Goal: Transaction & Acquisition: Purchase product/service

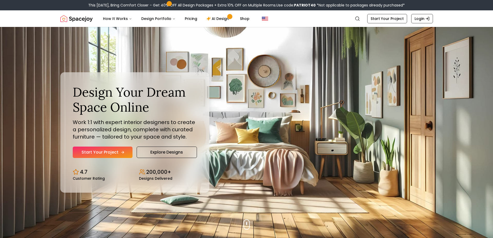
click at [114, 147] on link "Start Your Project" at bounding box center [103, 151] width 60 height 11
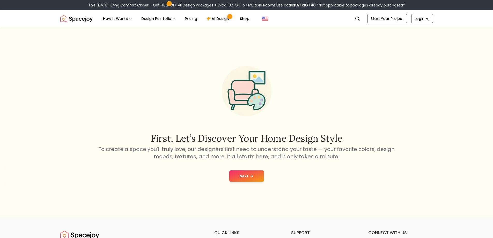
click at [240, 178] on button "Next" at bounding box center [246, 175] width 35 height 11
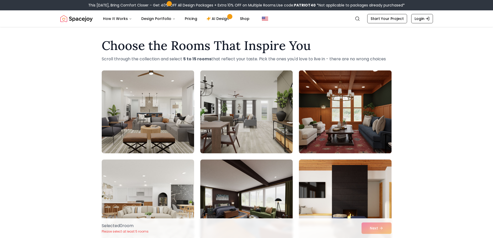
click at [314, 118] on img at bounding box center [344, 111] width 97 height 87
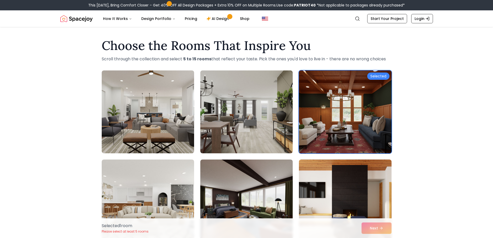
click at [380, 77] on div "Selected" at bounding box center [378, 75] width 22 height 7
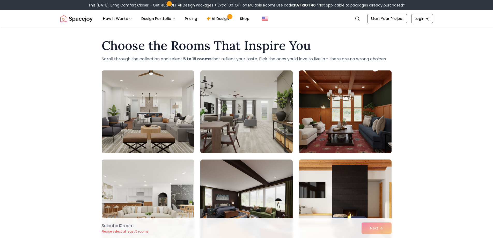
click at [359, 99] on img at bounding box center [344, 111] width 97 height 87
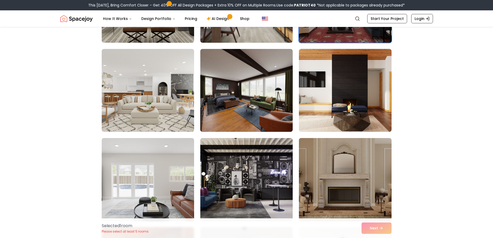
scroll to position [118, 0]
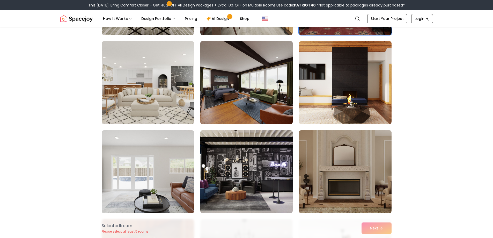
click at [243, 98] on img at bounding box center [246, 82] width 97 height 87
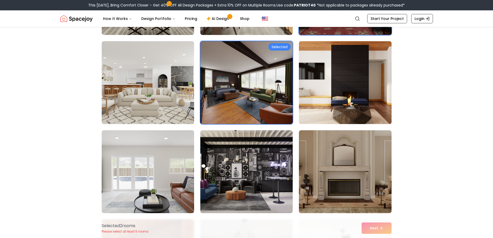
click at [333, 86] on img at bounding box center [344, 82] width 97 height 87
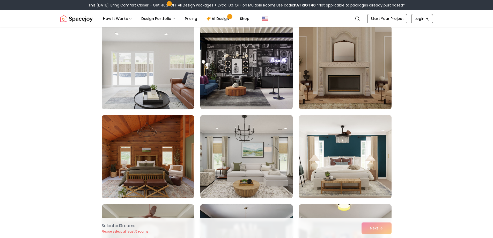
scroll to position [230, 0]
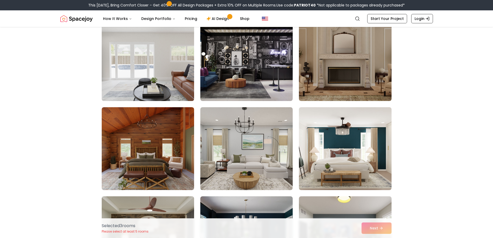
click at [172, 81] on img at bounding box center [147, 59] width 97 height 87
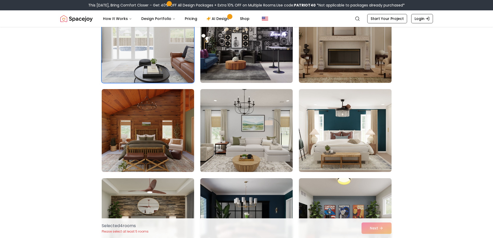
scroll to position [248, 0]
click at [220, 159] on img at bounding box center [246, 130] width 97 height 87
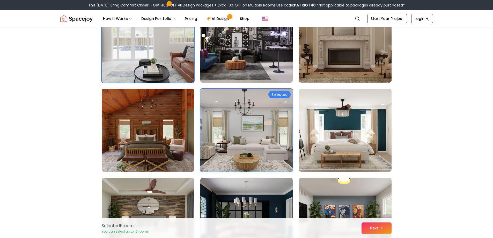
click at [167, 147] on img at bounding box center [147, 130] width 97 height 87
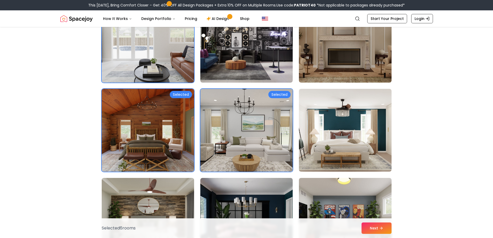
click at [240, 157] on img at bounding box center [246, 130] width 97 height 87
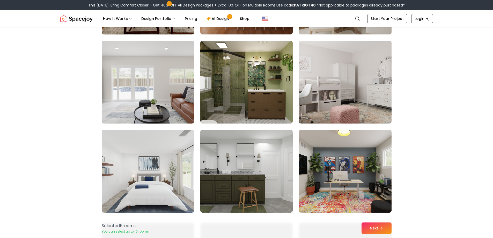
scroll to position [742, 0]
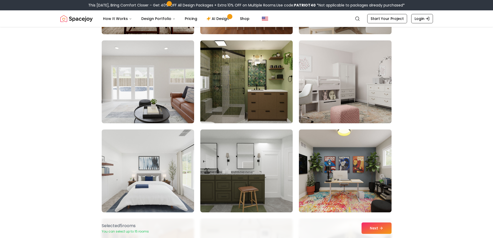
click at [253, 98] on img at bounding box center [246, 81] width 97 height 87
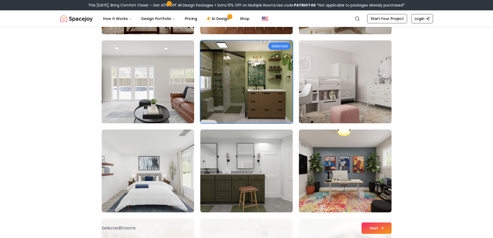
click at [374, 230] on button "Next" at bounding box center [376, 227] width 30 height 11
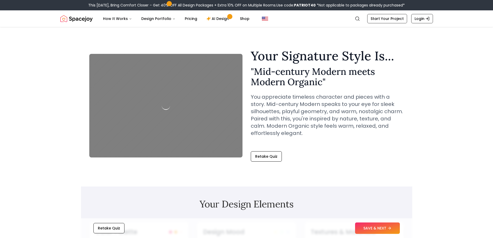
click at [226, 137] on div at bounding box center [165, 105] width 153 height 103
click at [374, 229] on button "SAVE & NEXT" at bounding box center [377, 227] width 45 height 11
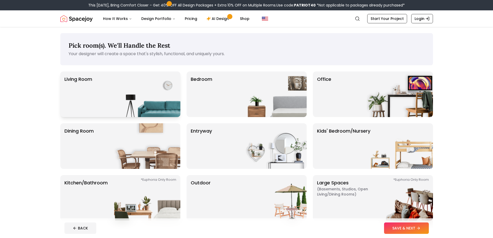
click at [135, 96] on img at bounding box center [147, 94] width 66 height 46
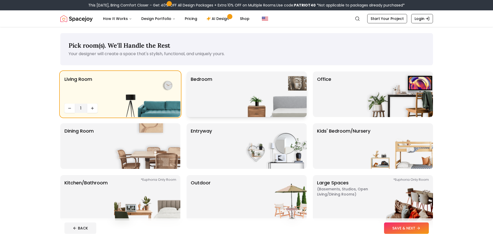
click at [212, 96] on p "Bedroom" at bounding box center [201, 93] width 21 height 37
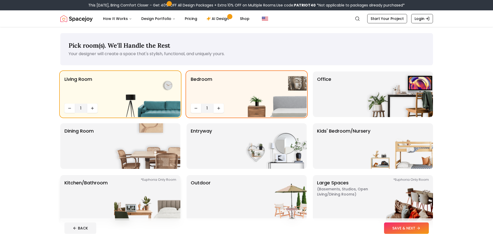
click at [151, 187] on img at bounding box center [147, 198] width 66 height 46
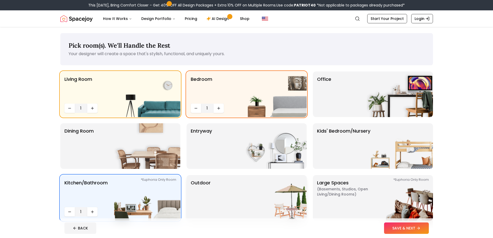
drag, startPoint x: 350, startPoint y: 195, endPoint x: 304, endPoint y: 187, distance: 46.8
click at [304, 187] on div "Living Room 1 Bedroom 1 Office Dining Room entryway Kids' Bedroom/Nursery *Euph…" at bounding box center [246, 145] width 372 height 149
click at [397, 223] on button "SAVE & NEXT" at bounding box center [406, 227] width 45 height 11
